Goal: Check status: Check status

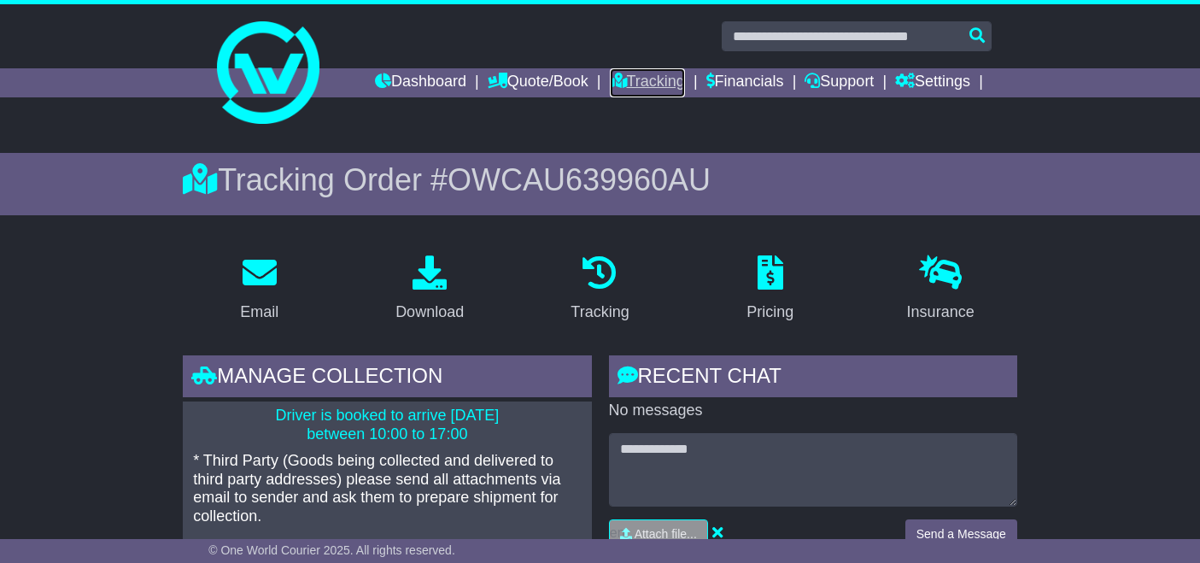
click at [655, 80] on link "Tracking" at bounding box center [647, 82] width 75 height 29
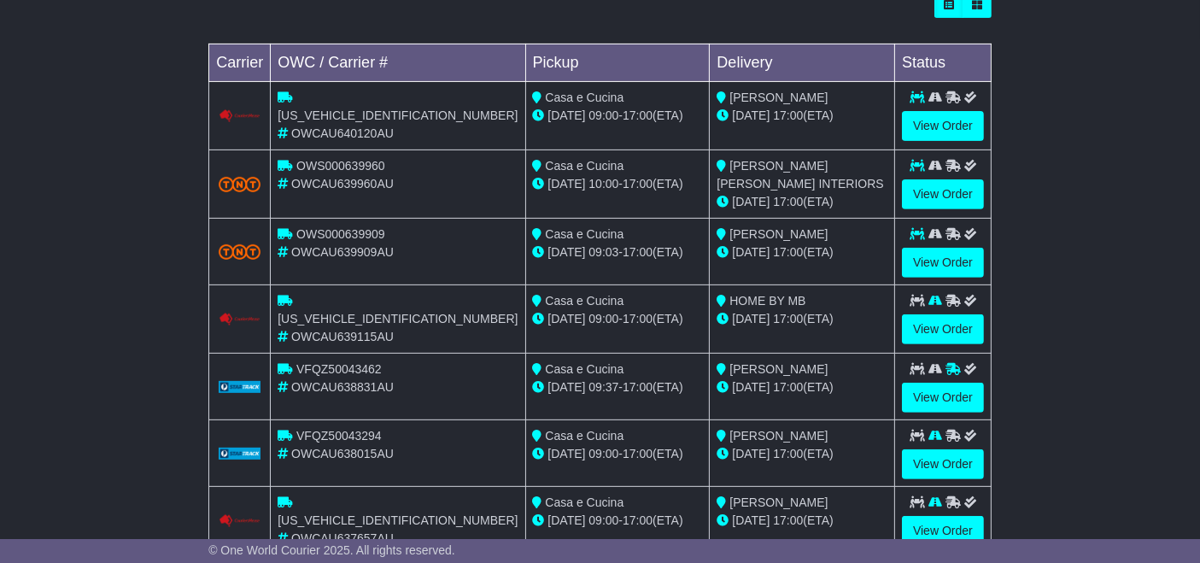
click at [936, 160] on icon at bounding box center [936, 166] width 14 height 12
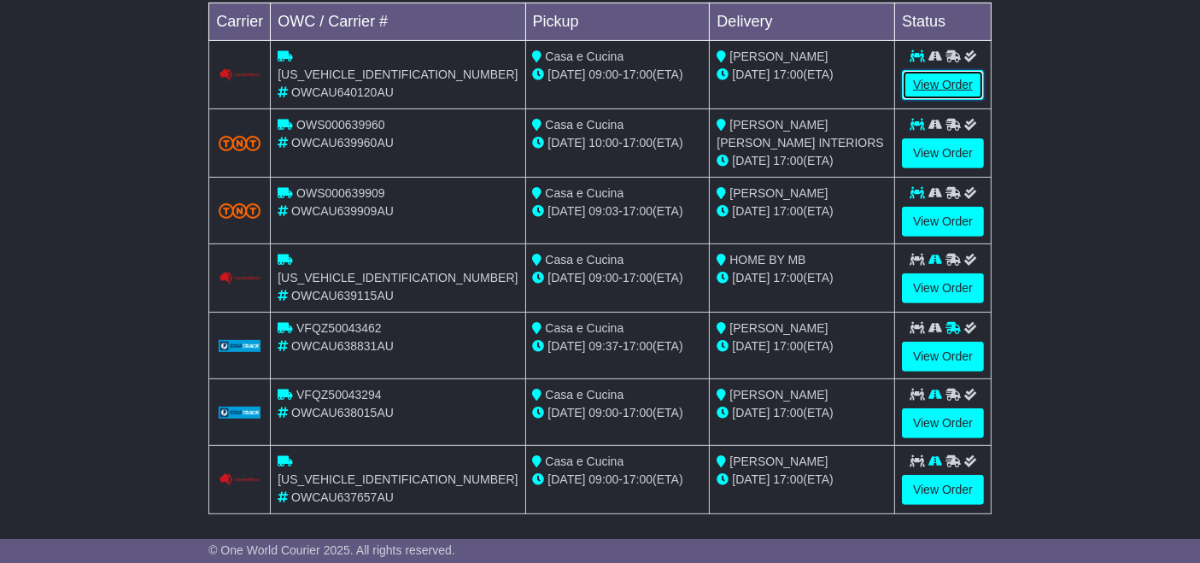
click at [957, 78] on link "View Order" at bounding box center [943, 85] width 82 height 30
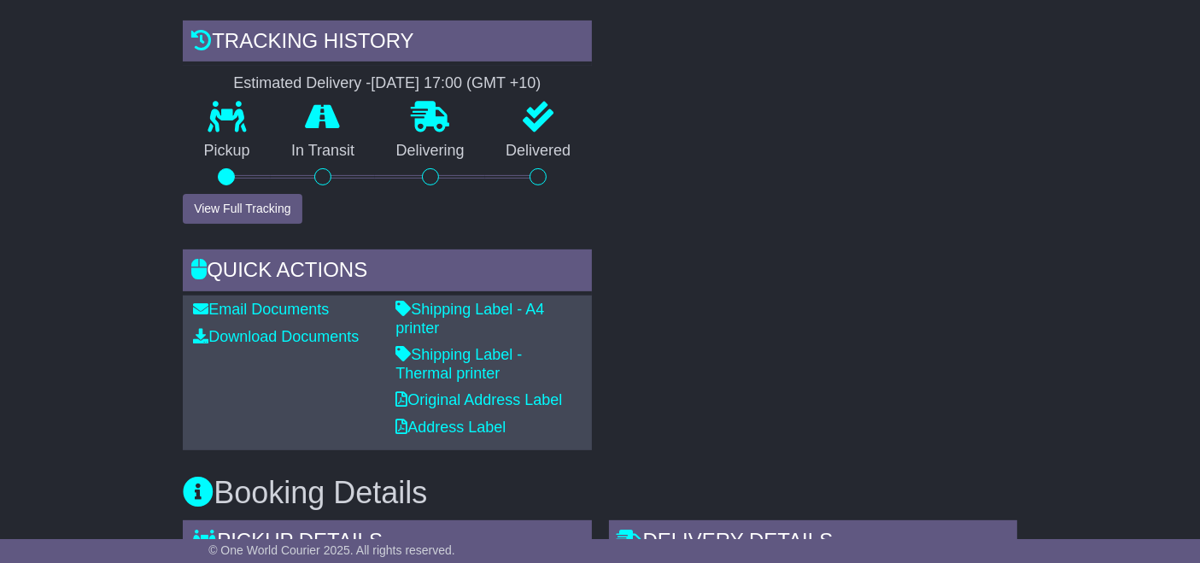
scroll to position [581, 0]
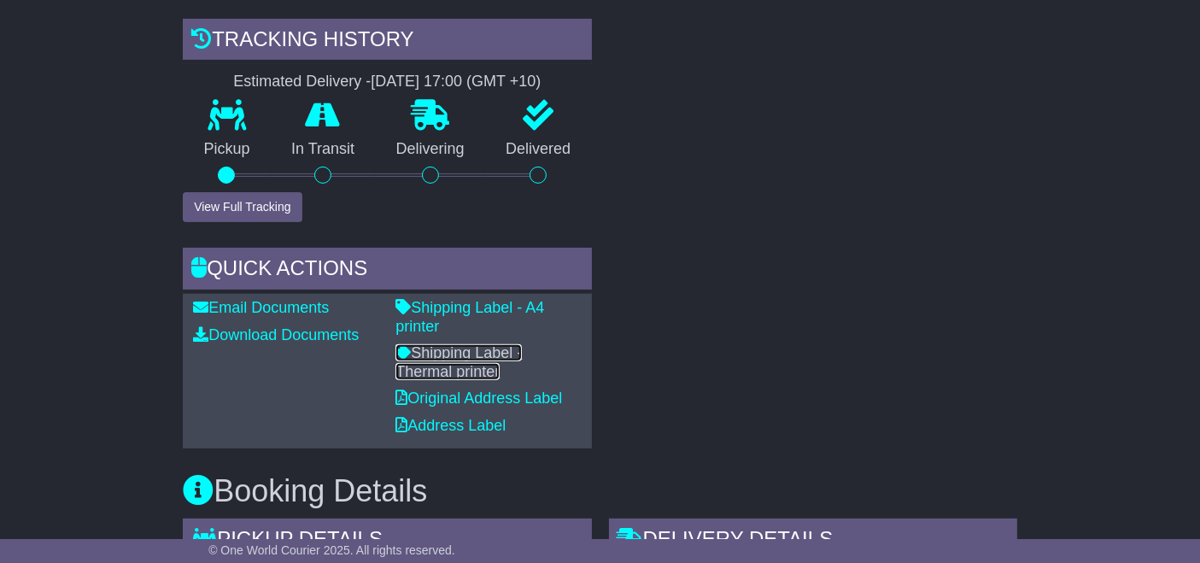
click at [522, 344] on link "Shipping Label - Thermal printer" at bounding box center [459, 362] width 126 height 36
